Goal: Task Accomplishment & Management: Manage account settings

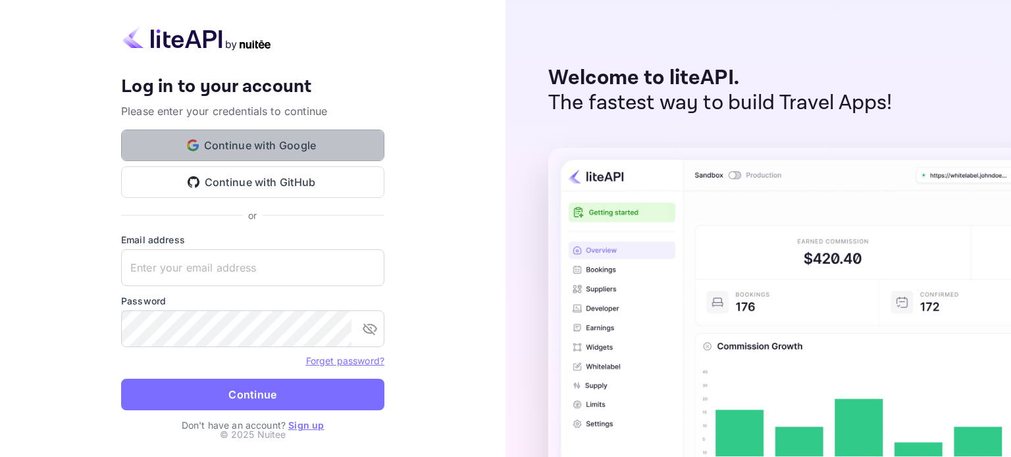
click at [329, 152] on button "Continue with Google" at bounding box center [252, 146] width 263 height 32
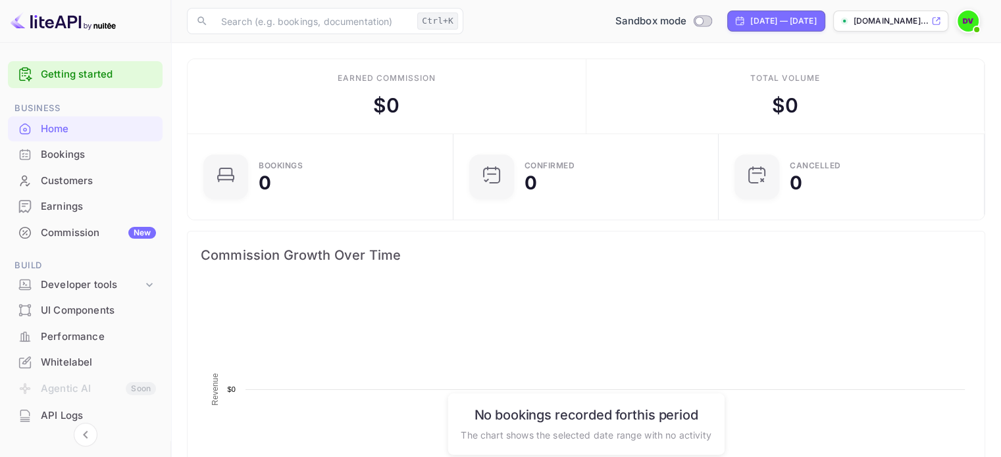
scroll to position [204, 248]
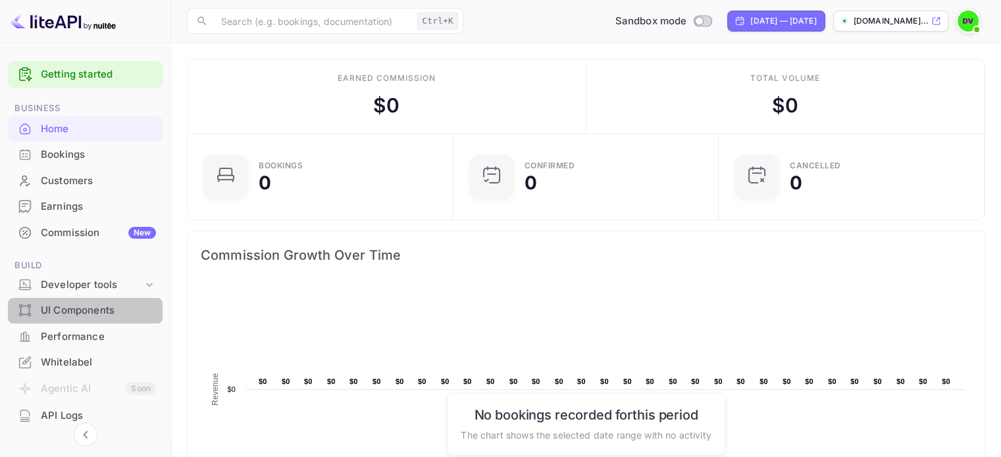
click at [121, 318] on div "UI Components" at bounding box center [85, 311] width 155 height 26
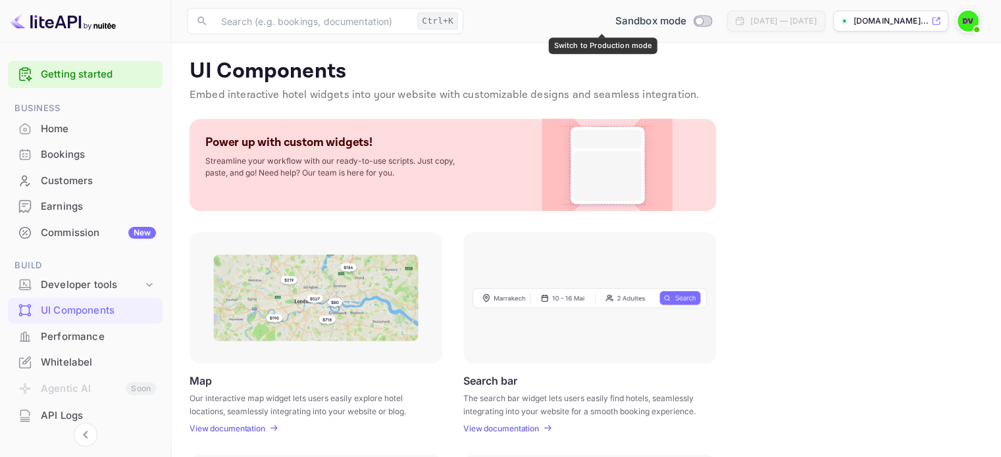
click at [687, 24] on input "Switch to Production mode" at bounding box center [700, 20] width 26 height 9
checkbox input "false"
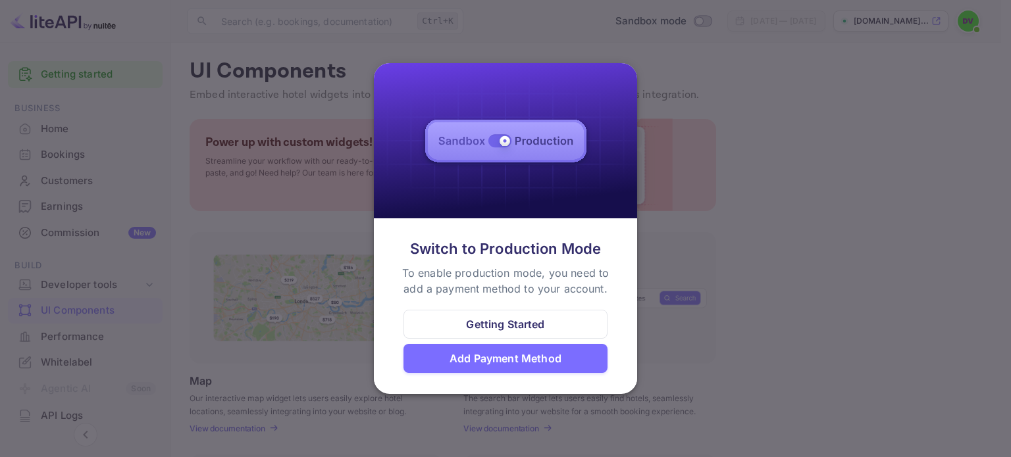
click at [506, 144] on img at bounding box center [505, 141] width 263 height 156
click at [533, 328] on div "Getting Started" at bounding box center [505, 325] width 78 height 16
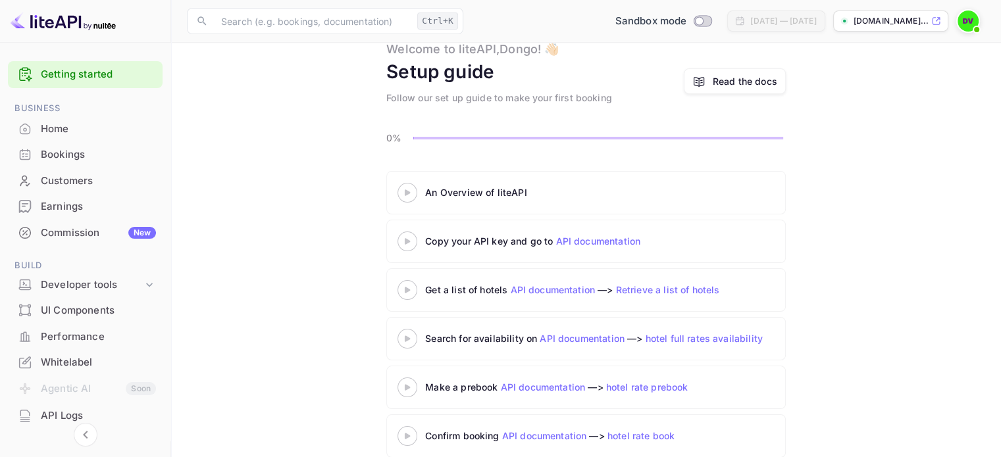
scroll to position [65, 0]
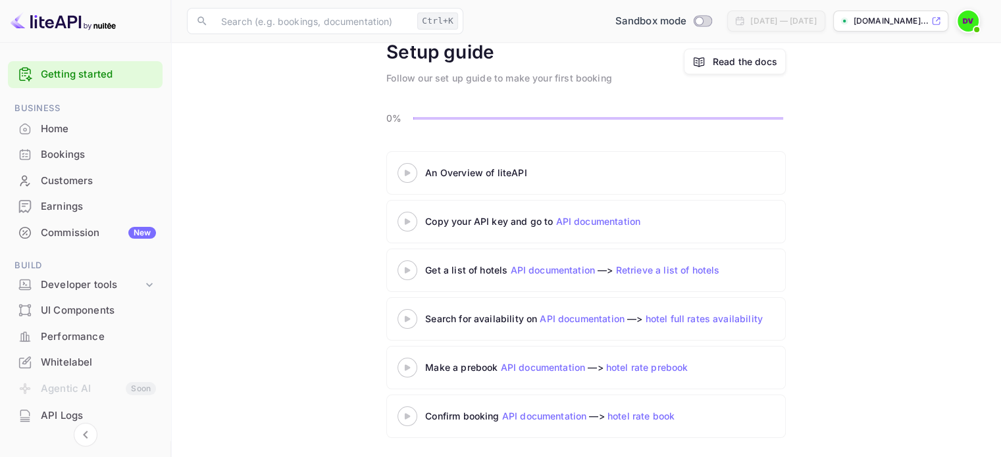
click at [409, 180] on div at bounding box center [407, 173] width 46 height 16
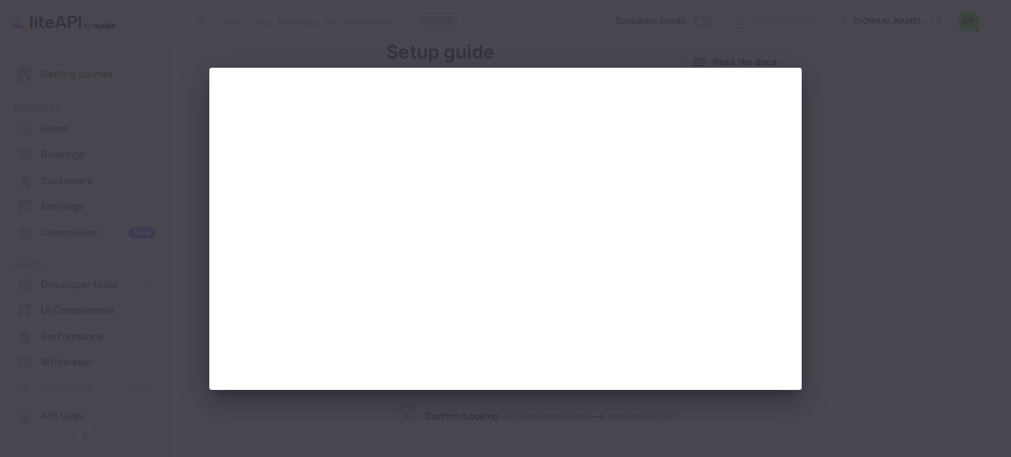
click at [721, 48] on div at bounding box center [505, 228] width 1011 height 457
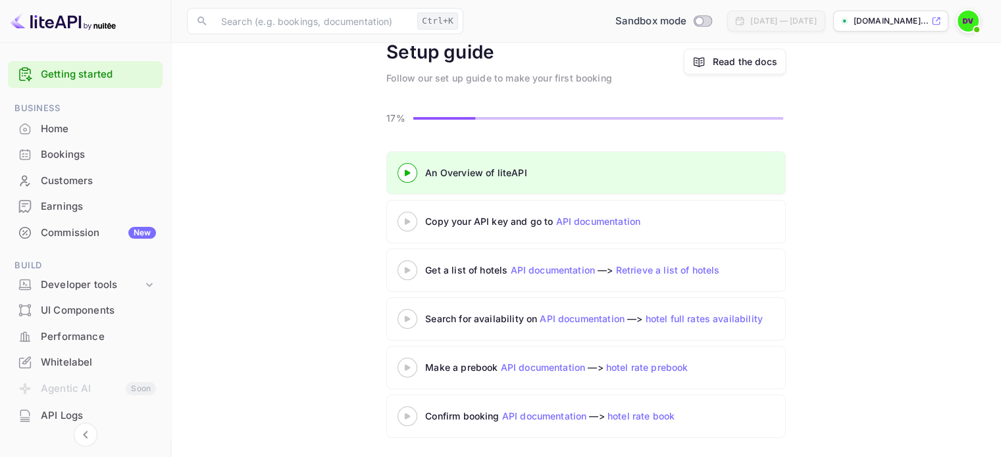
click at [929, 20] on div "[DOMAIN_NAME]..." at bounding box center [890, 21] width 115 height 21
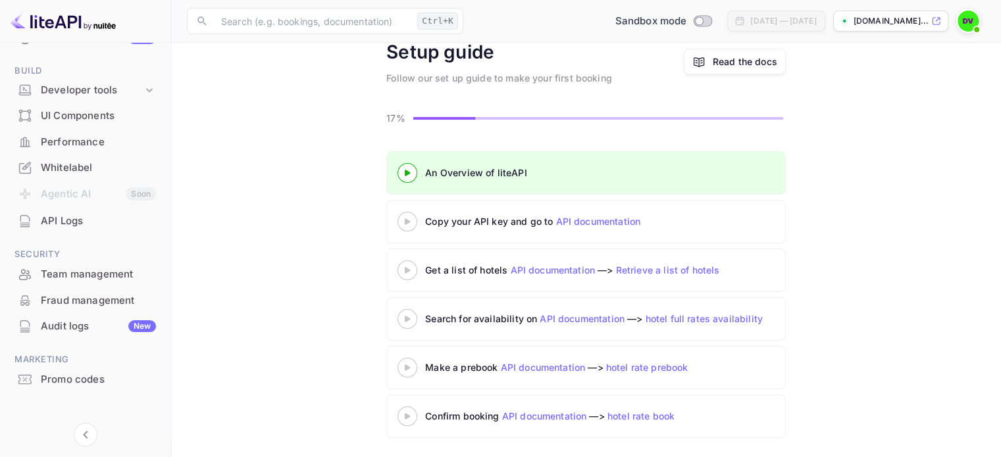
scroll to position [203, 0]
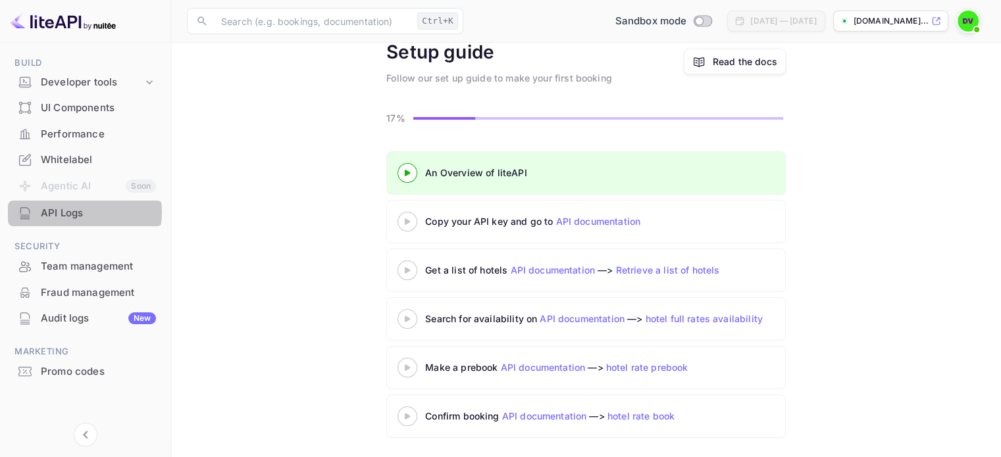
click at [72, 212] on div "API Logs" at bounding box center [98, 213] width 115 height 15
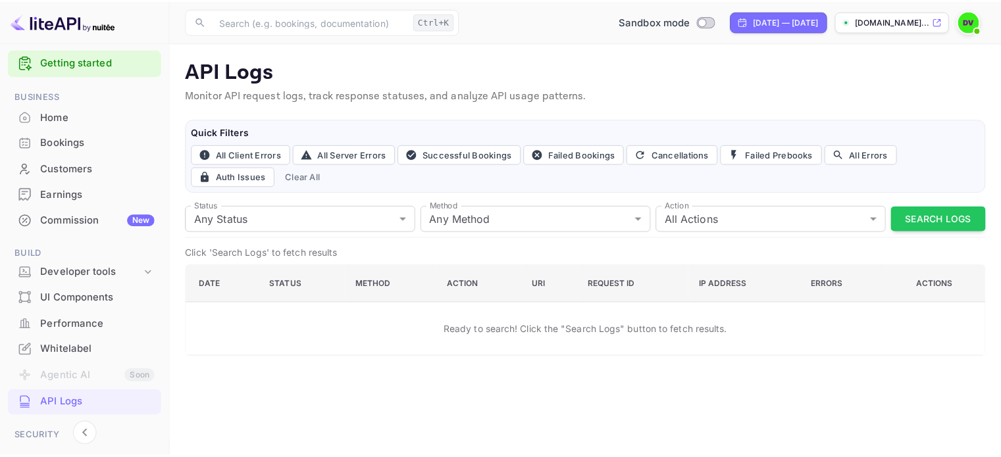
scroll to position [11, 0]
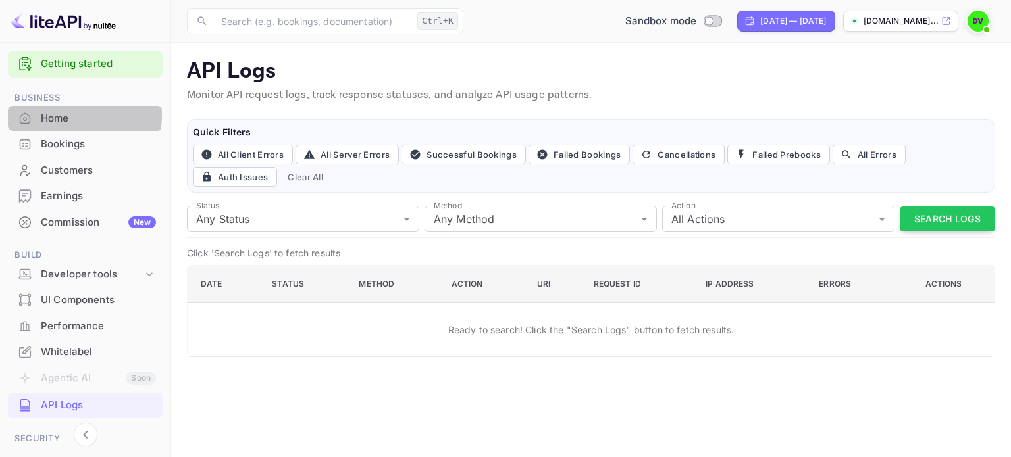
click at [53, 115] on div "Home" at bounding box center [98, 118] width 115 height 15
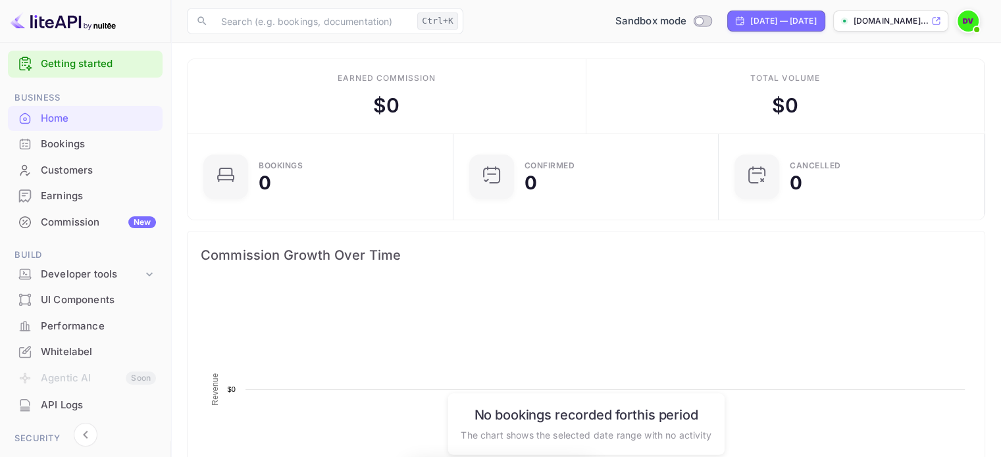
scroll to position [204, 248]
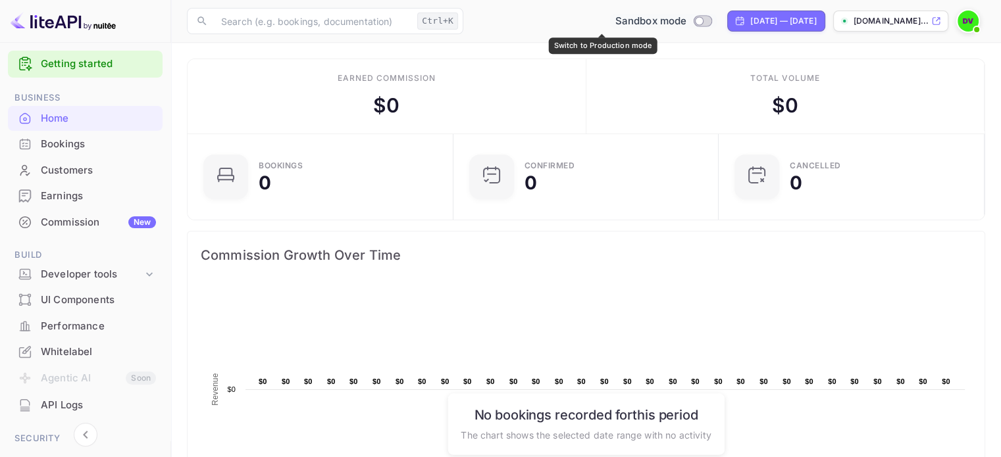
click at [687, 18] on input "Switch to Production mode" at bounding box center [700, 20] width 26 height 9
checkbox input "false"
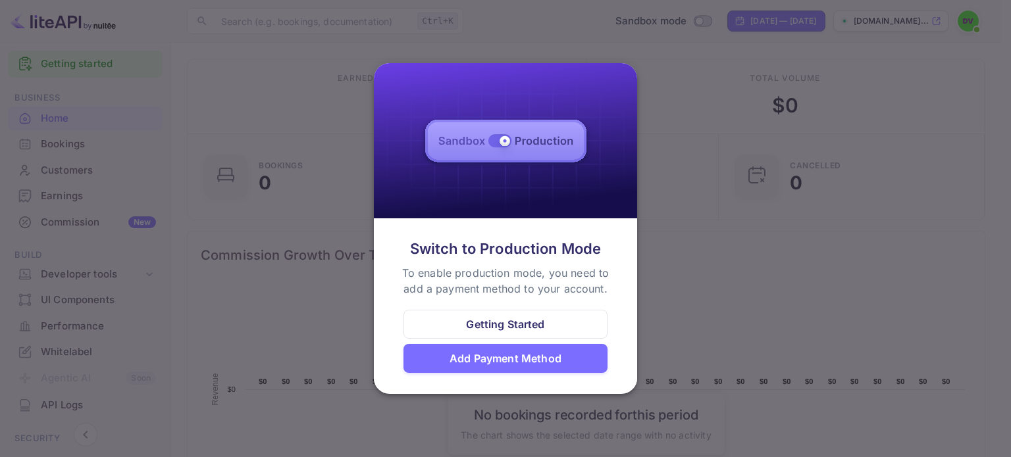
click at [538, 365] on div "Add Payment Method" at bounding box center [506, 359] width 112 height 16
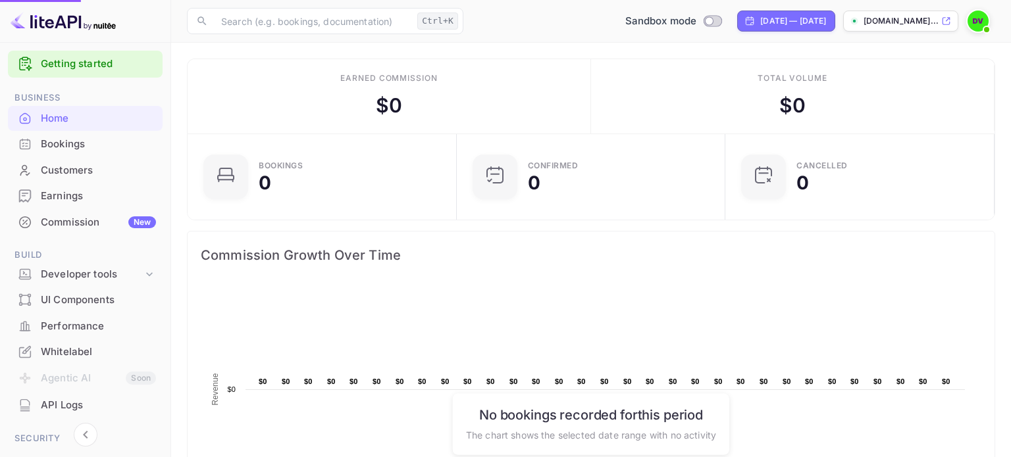
scroll to position [11, 11]
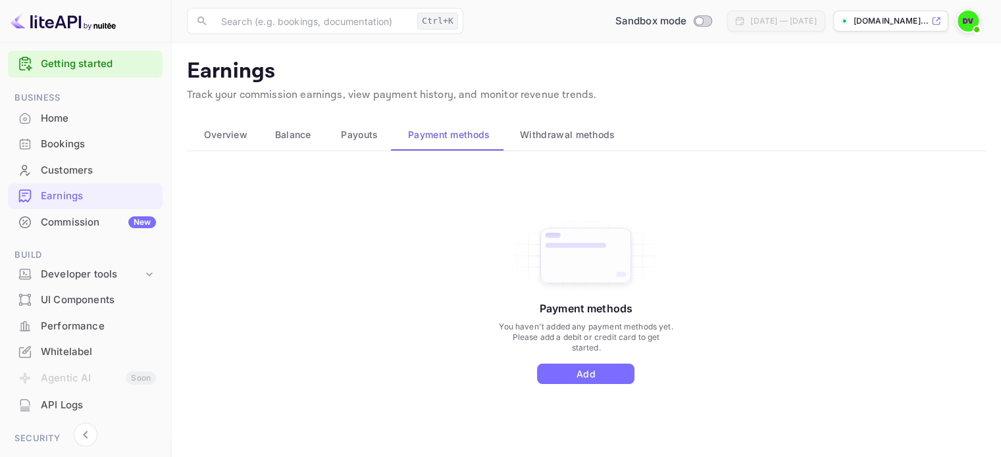
click at [551, 145] on button "Withdrawal methods" at bounding box center [566, 135] width 125 height 32
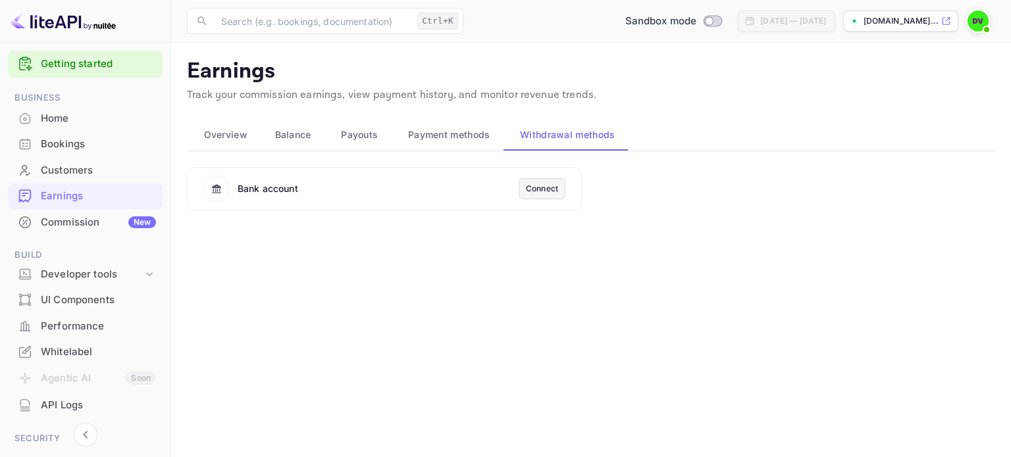
click at [548, 192] on div "Connect" at bounding box center [542, 189] width 32 height 12
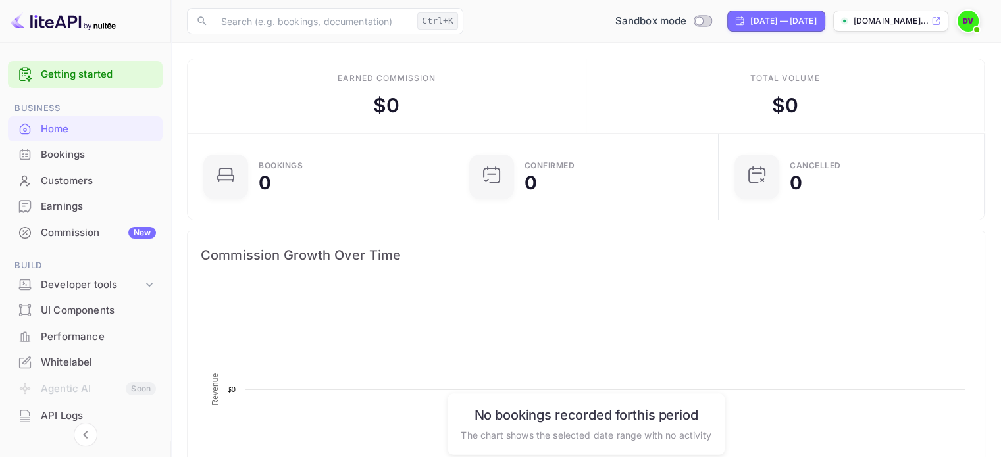
scroll to position [204, 248]
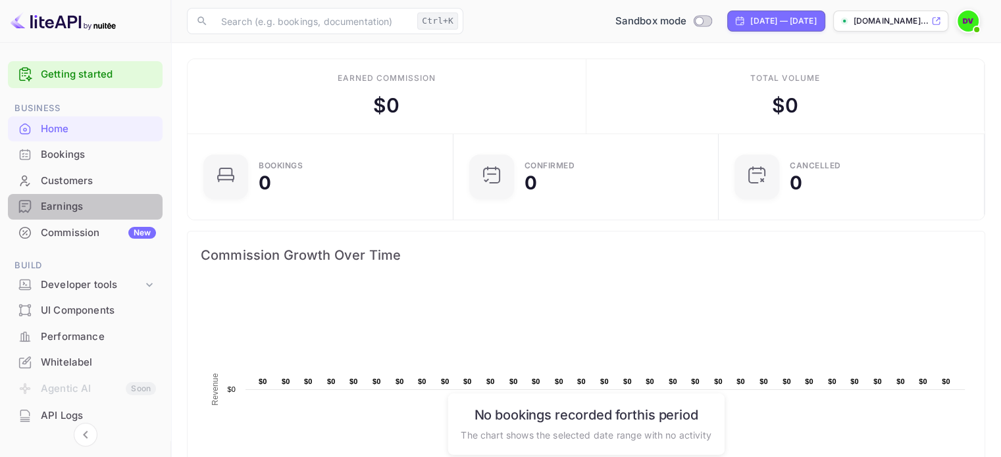
click at [106, 207] on div "Earnings" at bounding box center [98, 206] width 115 height 15
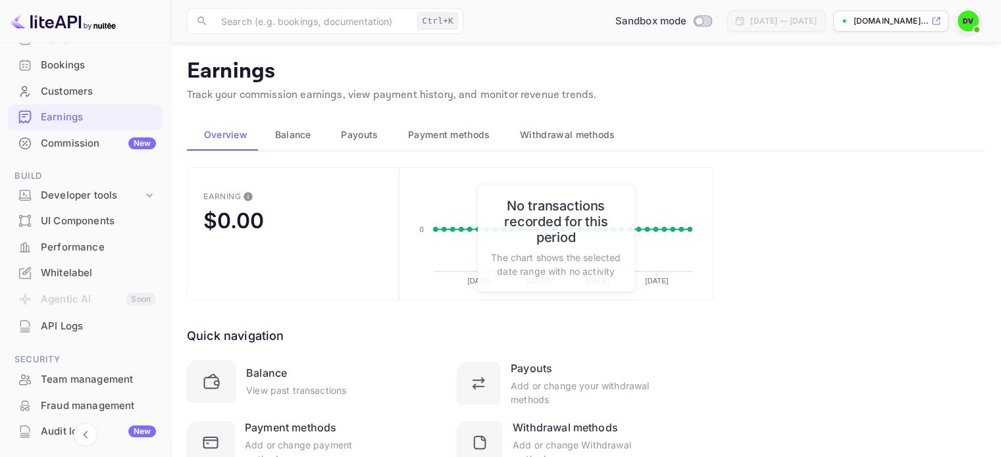
scroll to position [57, 0]
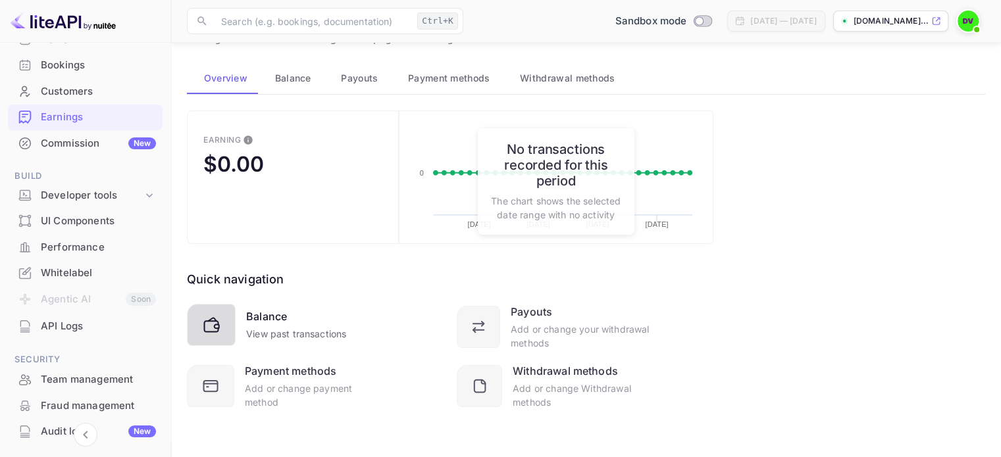
click at [273, 321] on div "Balance" at bounding box center [266, 317] width 41 height 16
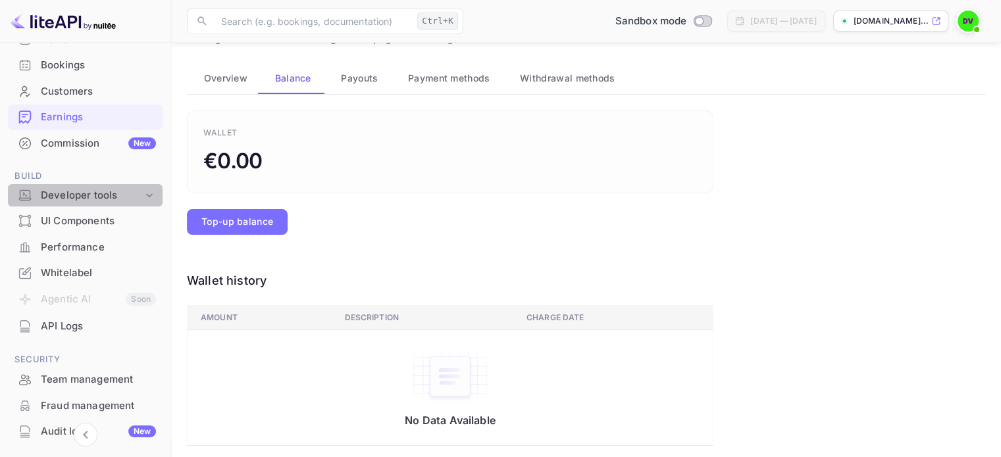
click at [132, 206] on div "Developer tools" at bounding box center [85, 195] width 155 height 23
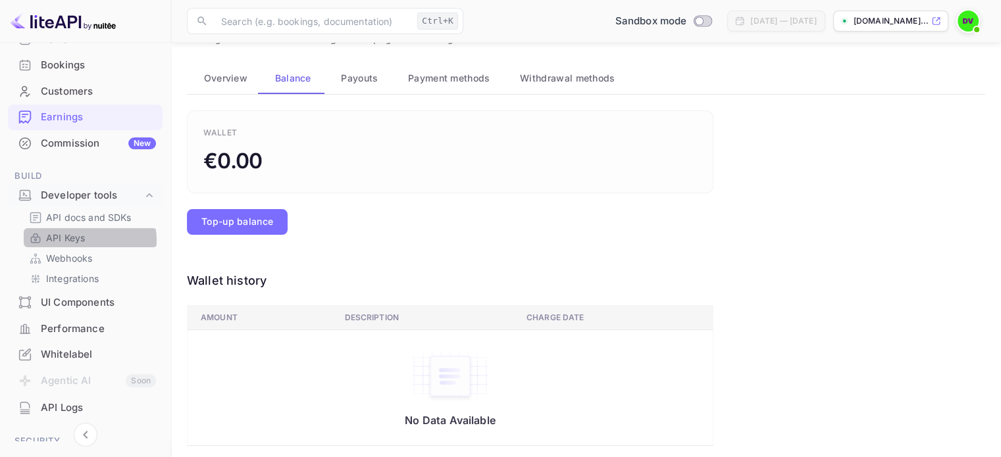
click at [88, 240] on link "API Keys" at bounding box center [90, 238] width 123 height 14
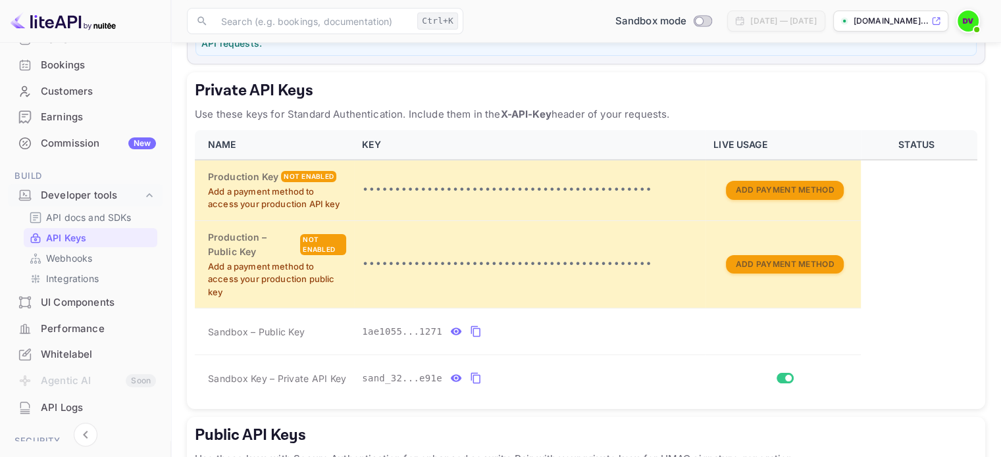
scroll to position [208, 0]
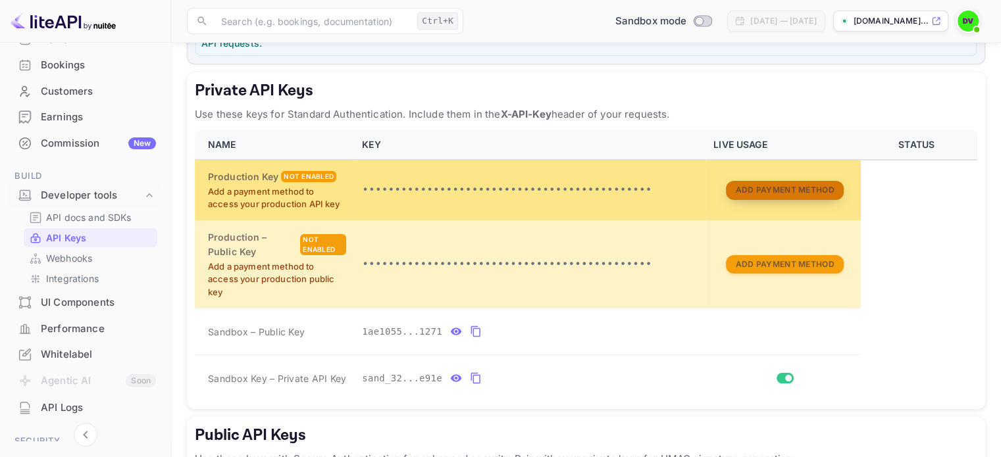
click at [775, 182] on button "Add Payment Method" at bounding box center [784, 190] width 117 height 19
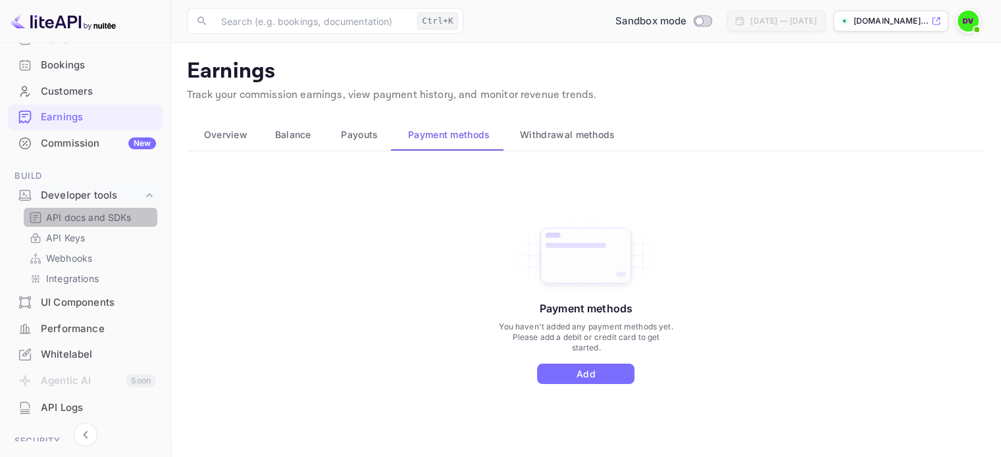
click at [130, 215] on p "API docs and SDKs" at bounding box center [89, 218] width 86 height 14
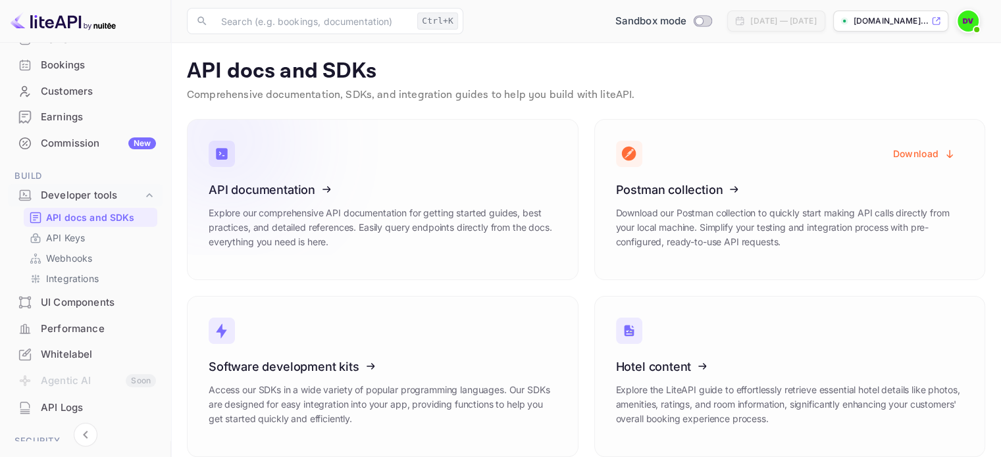
click at [258, 188] on icon at bounding box center [290, 188] width 205 height 136
